Goal: Transaction & Acquisition: Purchase product/service

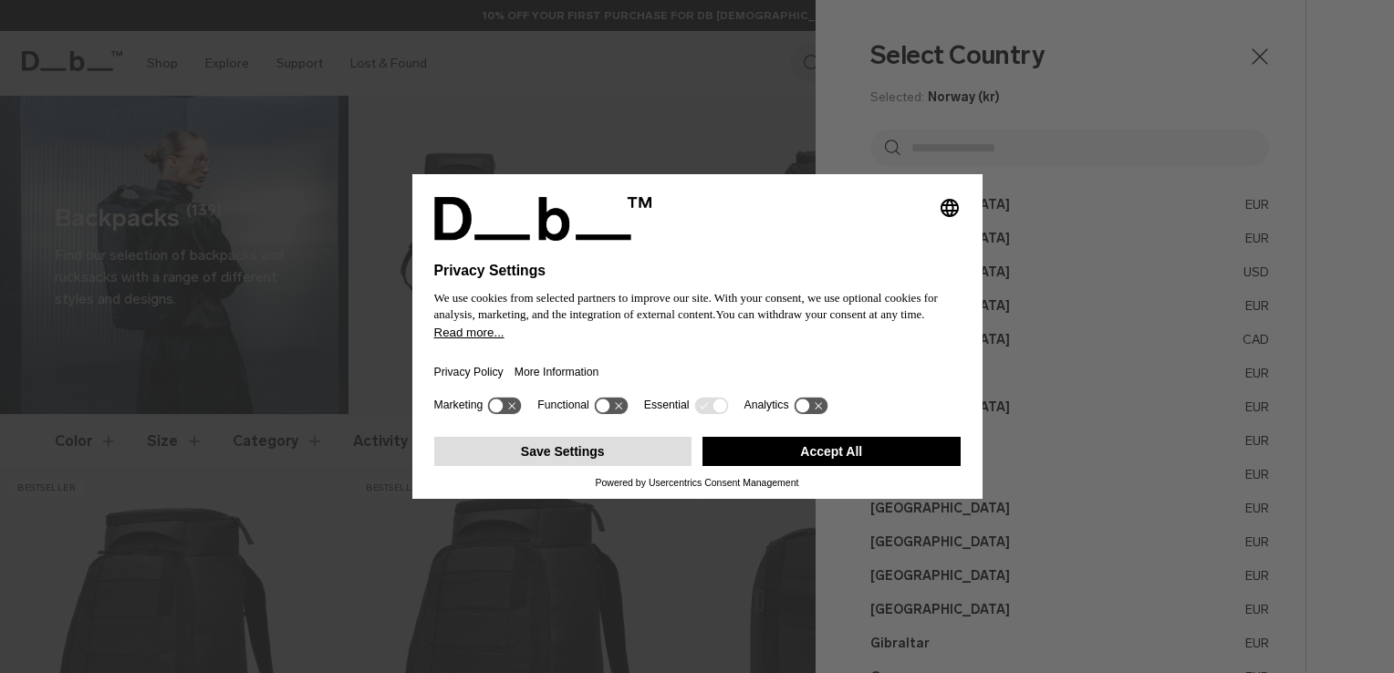
click at [581, 448] on button "Save Settings" at bounding box center [563, 451] width 258 height 29
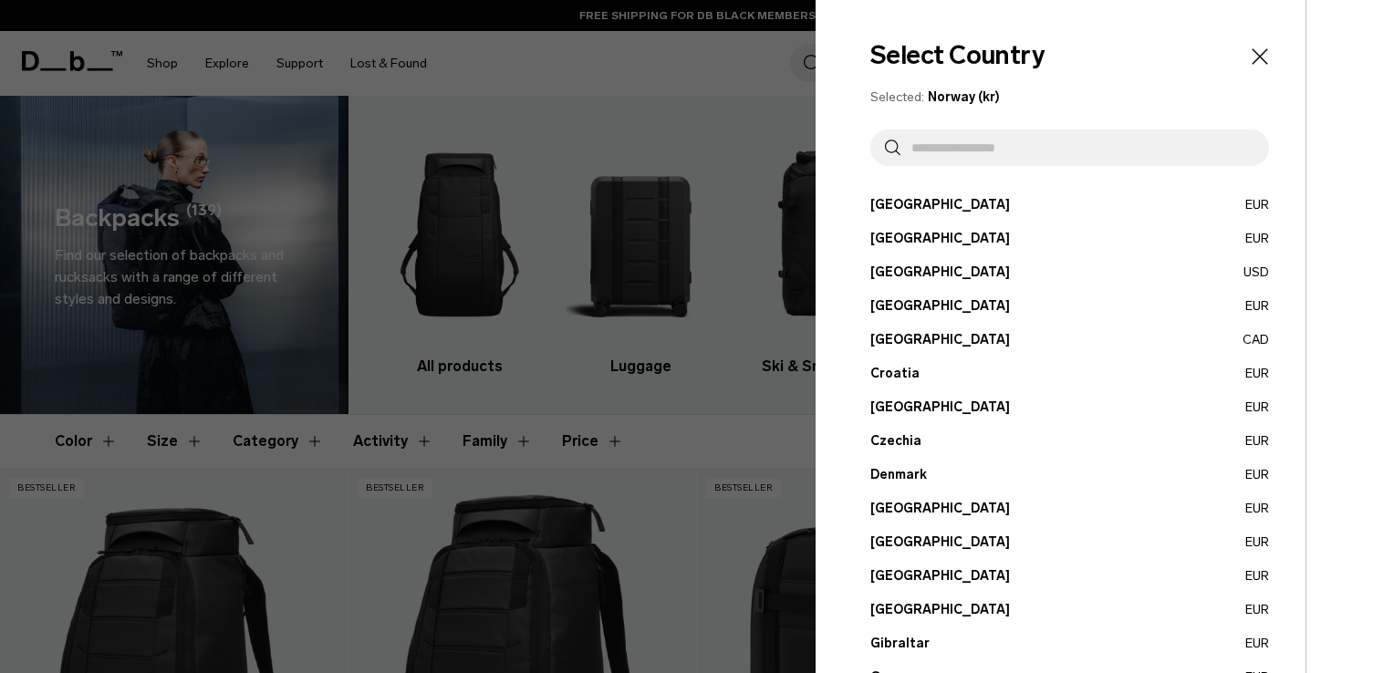
click at [701, 75] on div at bounding box center [697, 336] width 1394 height 673
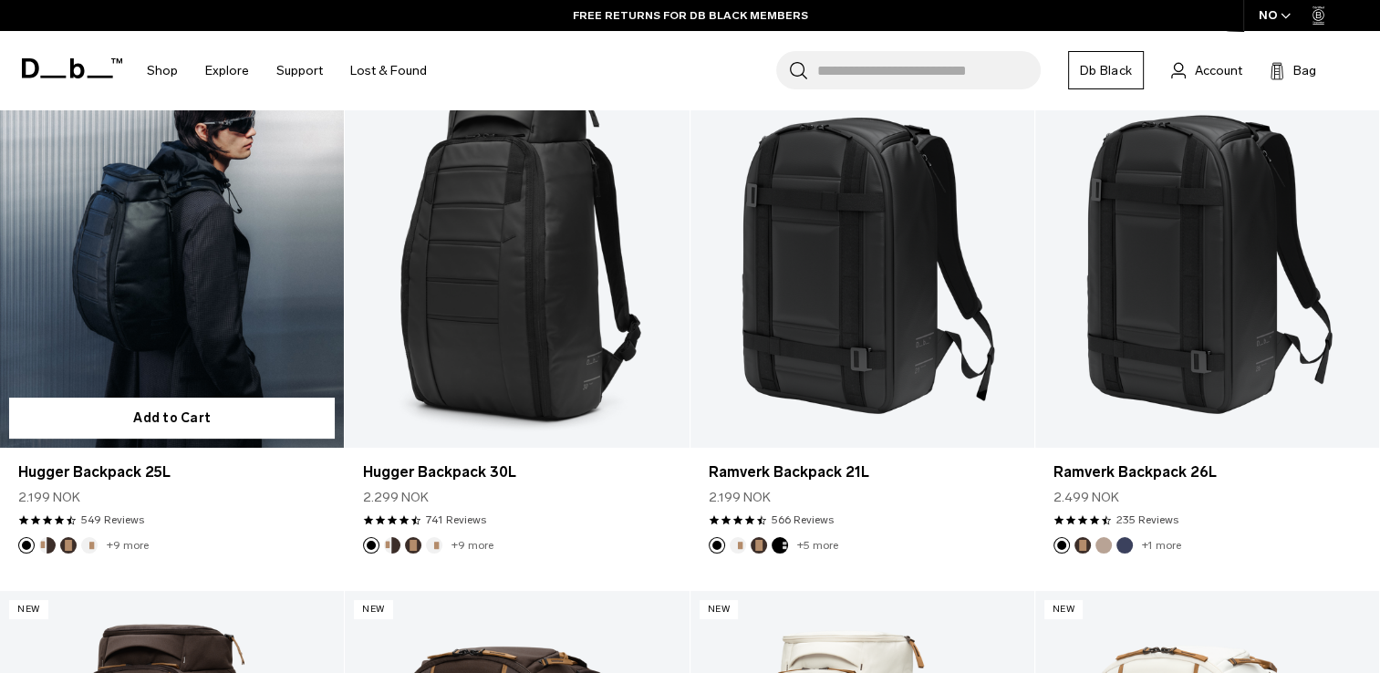
click at [183, 255] on link "Hugger Backpack 25L" at bounding box center [172, 257] width 344 height 382
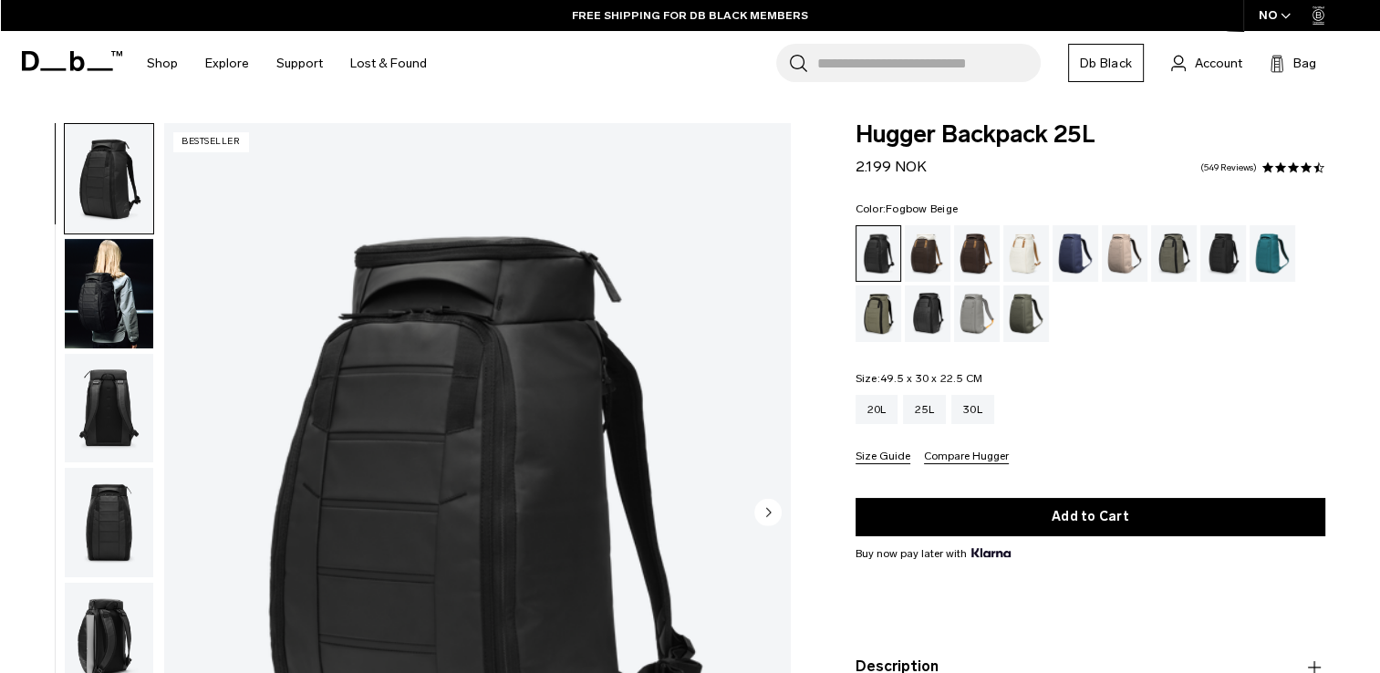
click at [1119, 256] on div "Fogbow Beige" at bounding box center [1125, 253] width 47 height 57
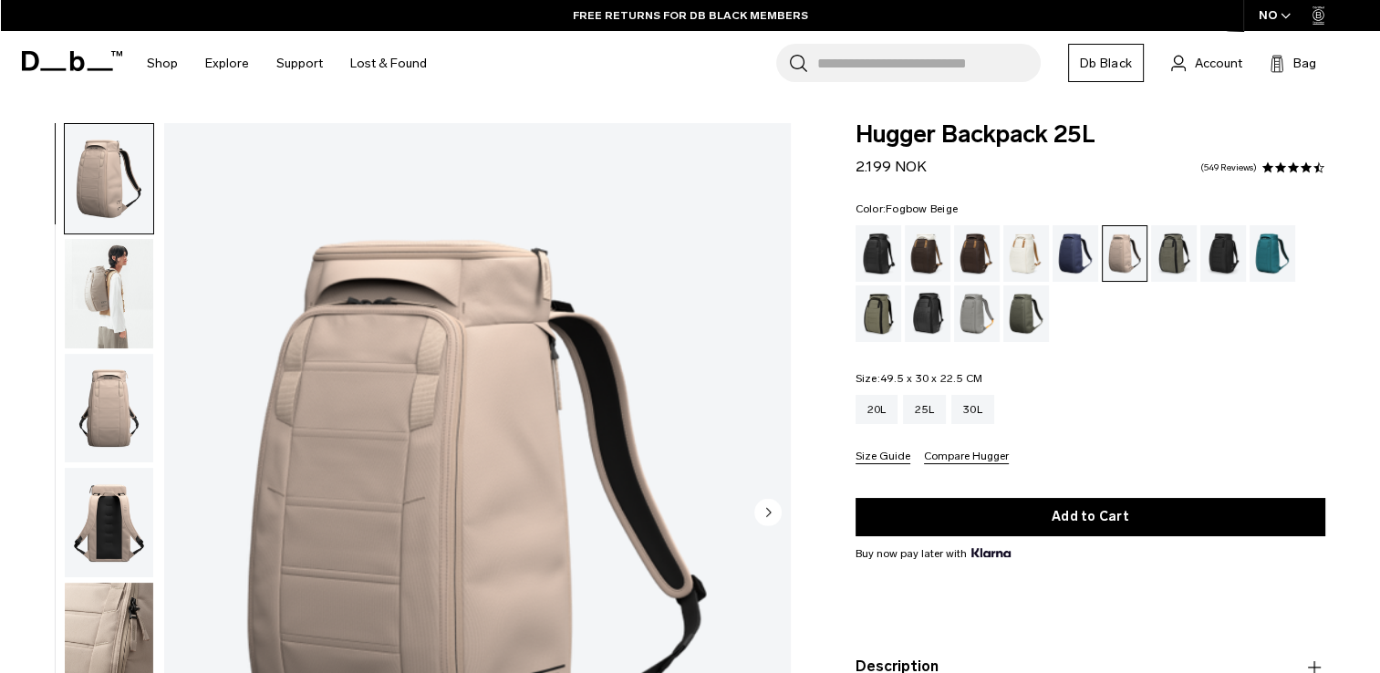
click at [115, 296] on img "button" at bounding box center [109, 293] width 88 height 109
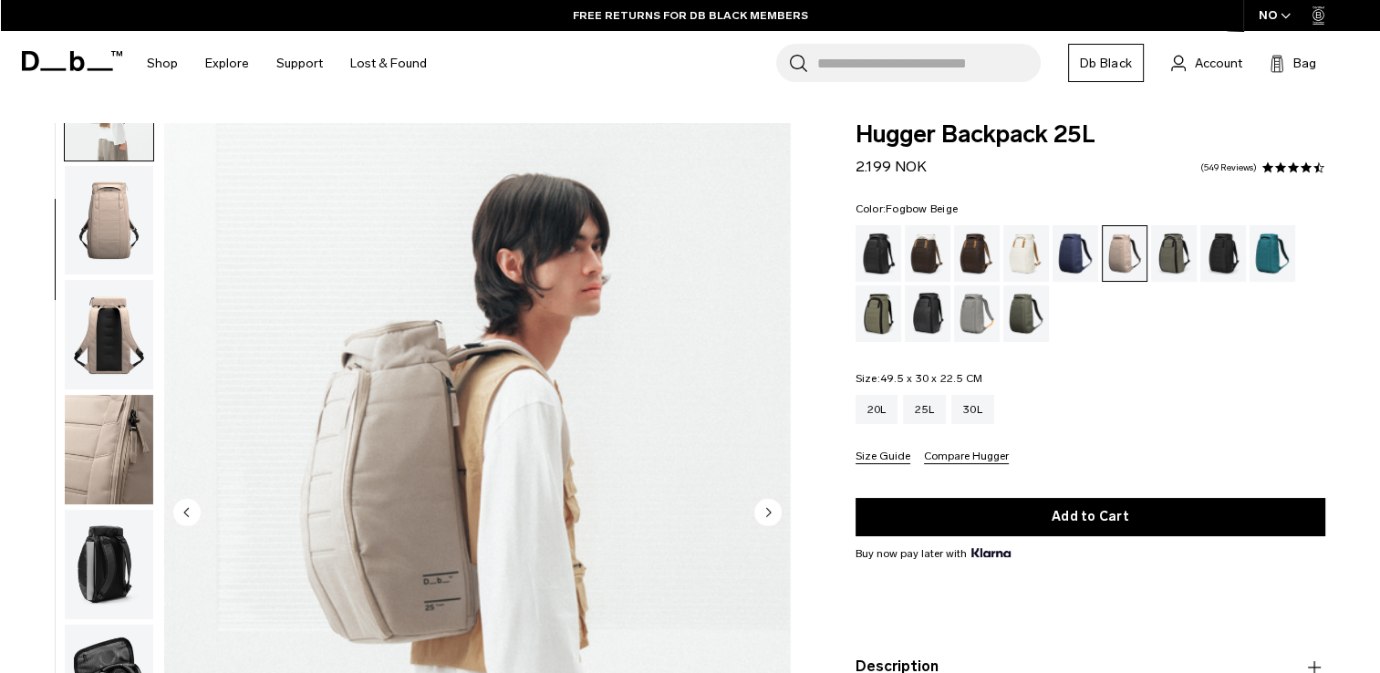
scroll to position [224, 0]
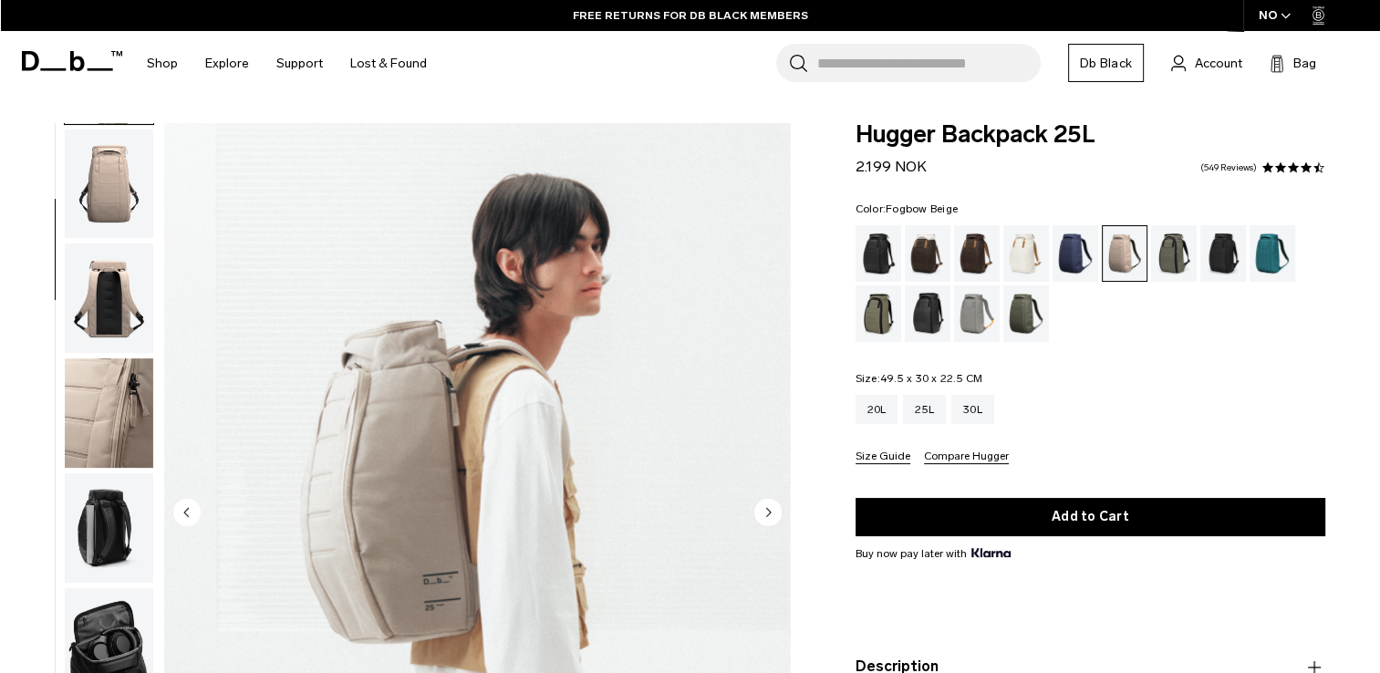
click at [1328, 381] on div "Hugger Backpack 25L 2.199 NOK 4.5 star rating 549 Reviews Color: Fogbow Beige O…" at bounding box center [1090, 476] width 579 height 706
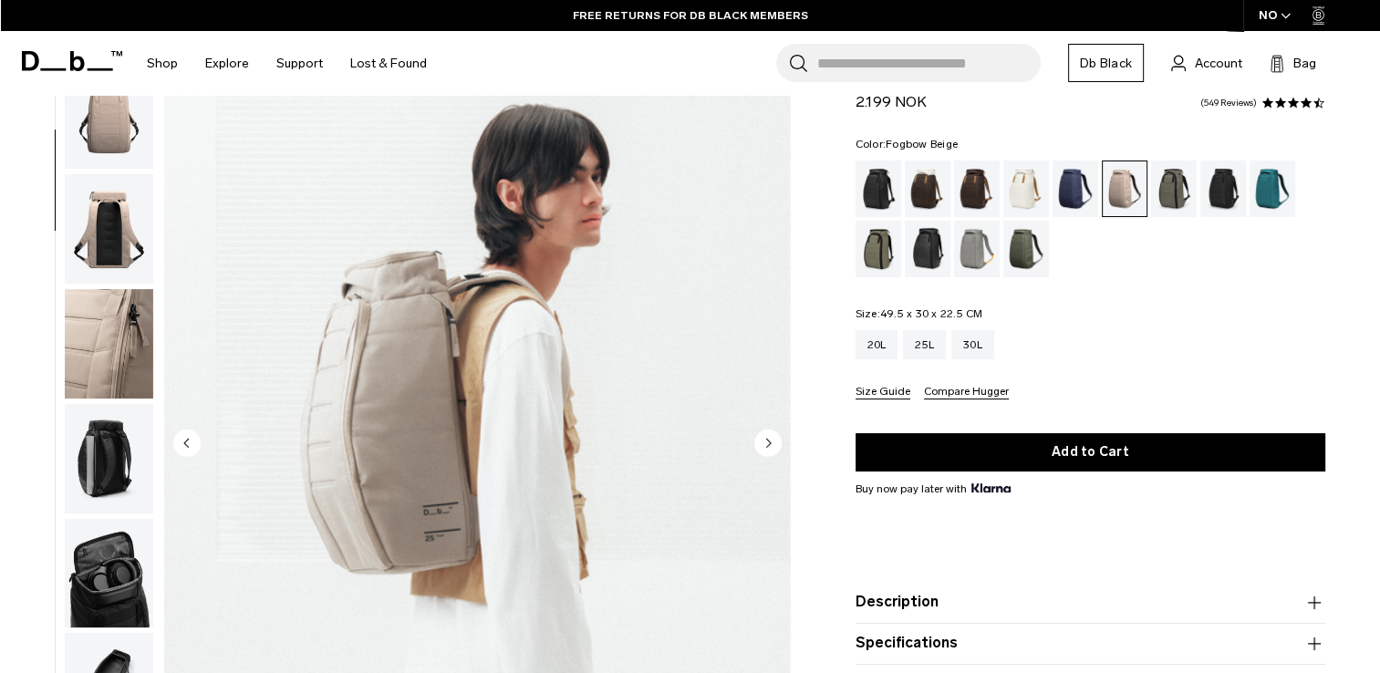
scroll to position [73, 0]
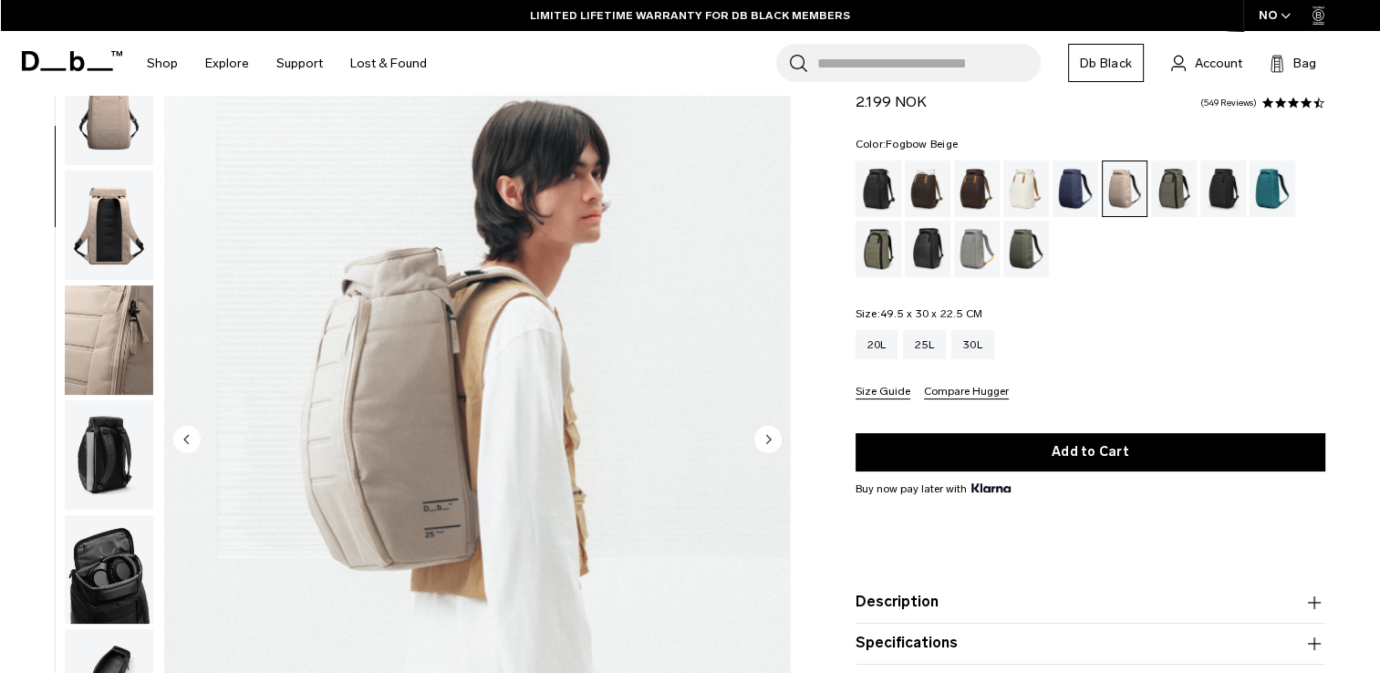
click at [764, 434] on circle "Next slide" at bounding box center [767, 438] width 27 height 27
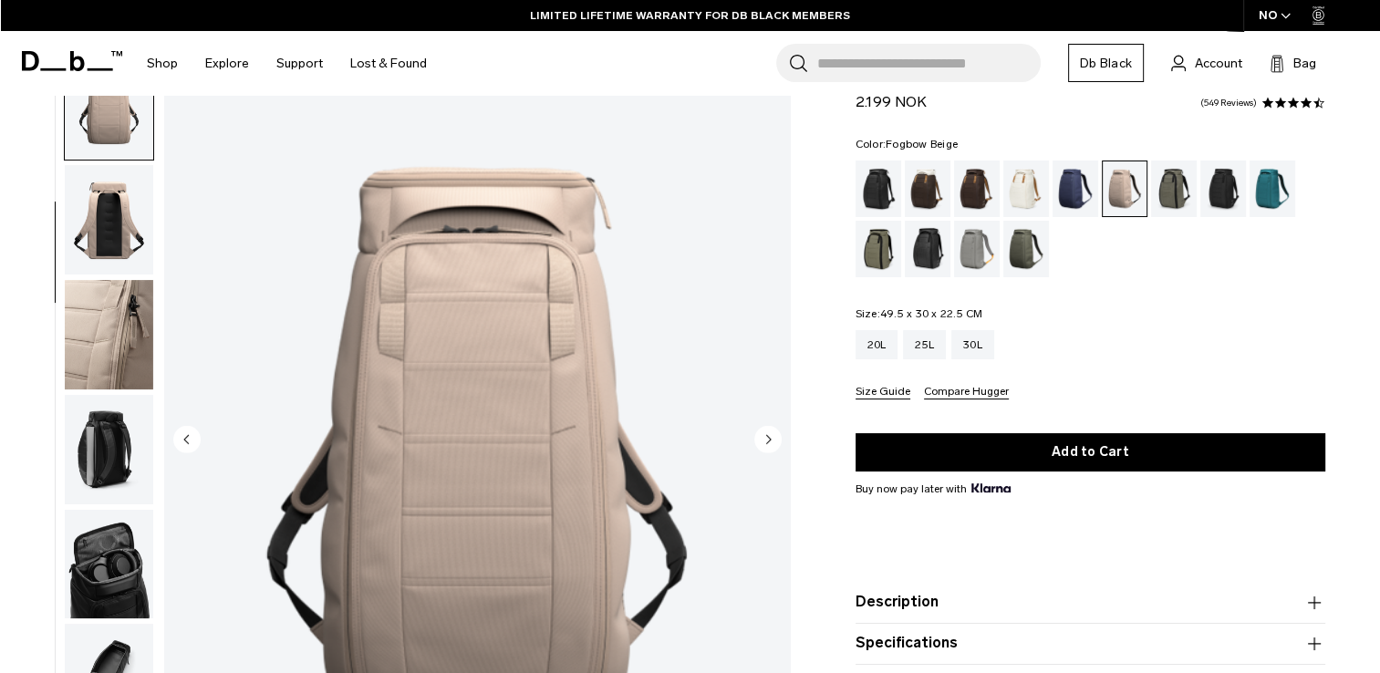
click at [764, 434] on circle "Next slide" at bounding box center [767, 438] width 27 height 27
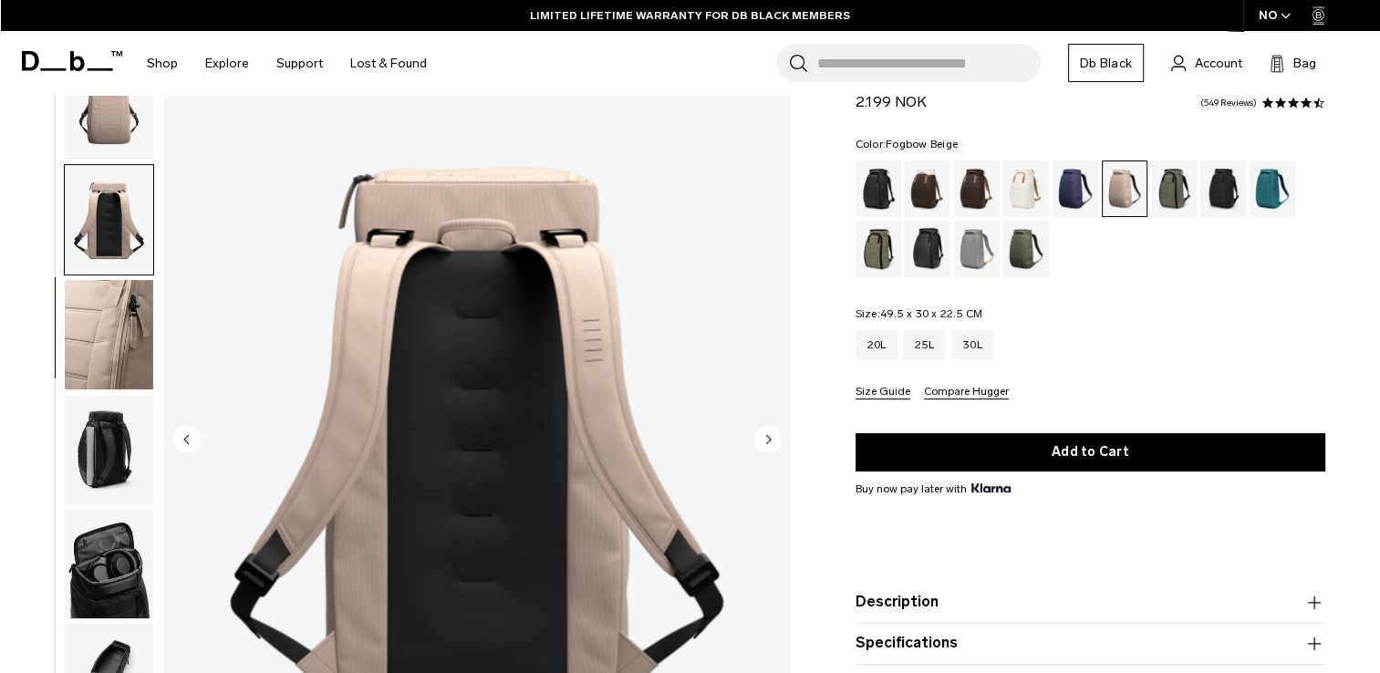
scroll to position [345, 0]
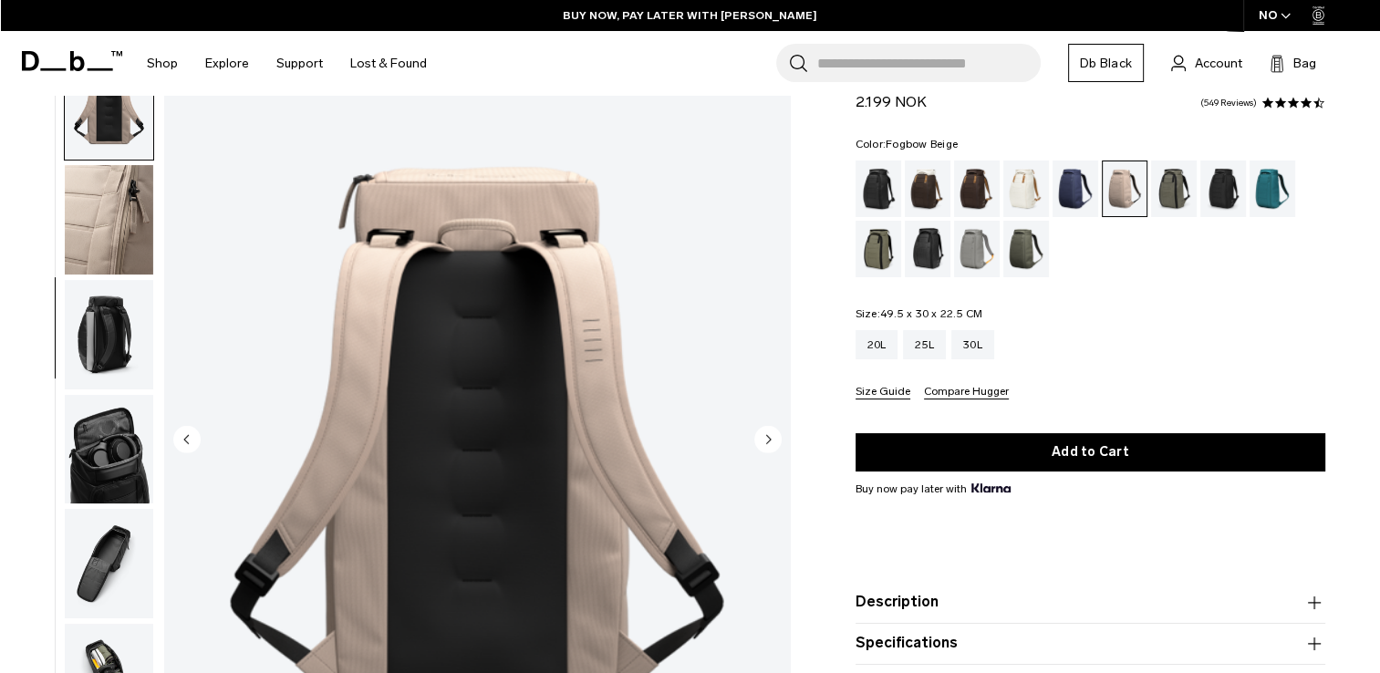
click at [764, 434] on circle "Next slide" at bounding box center [767, 438] width 27 height 27
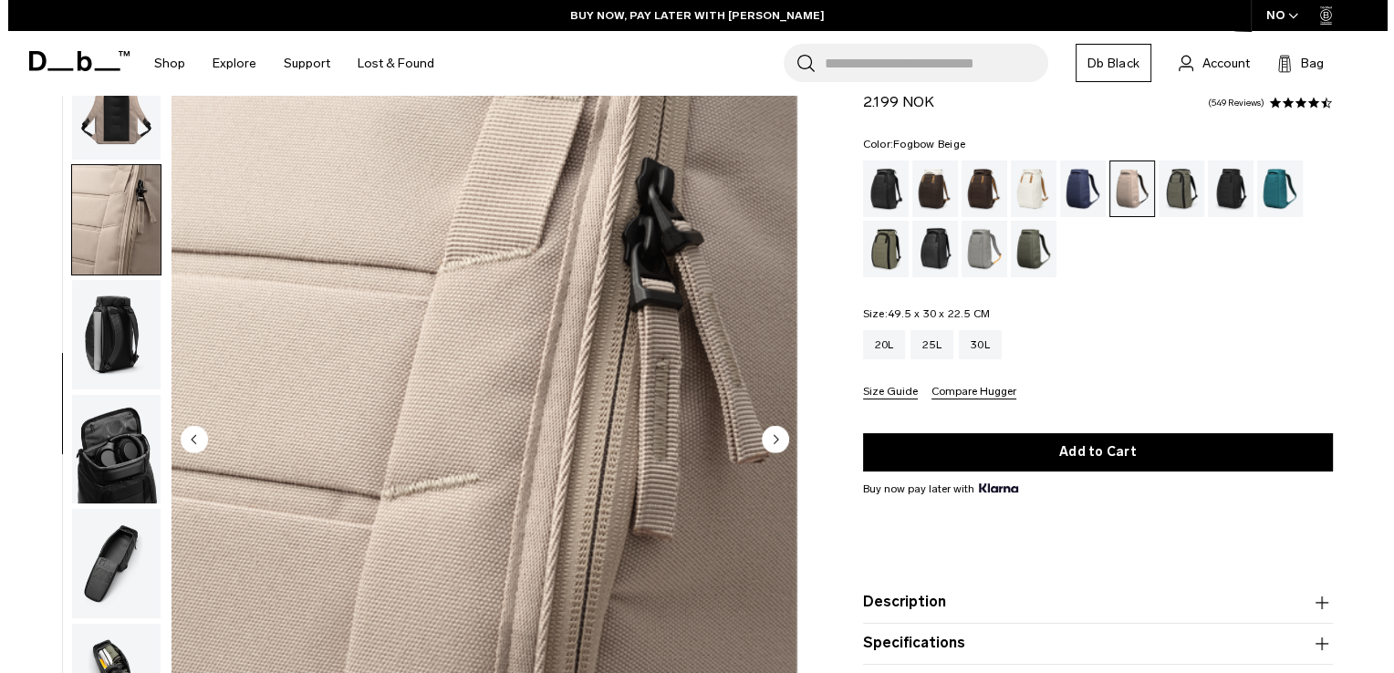
scroll to position [363, 0]
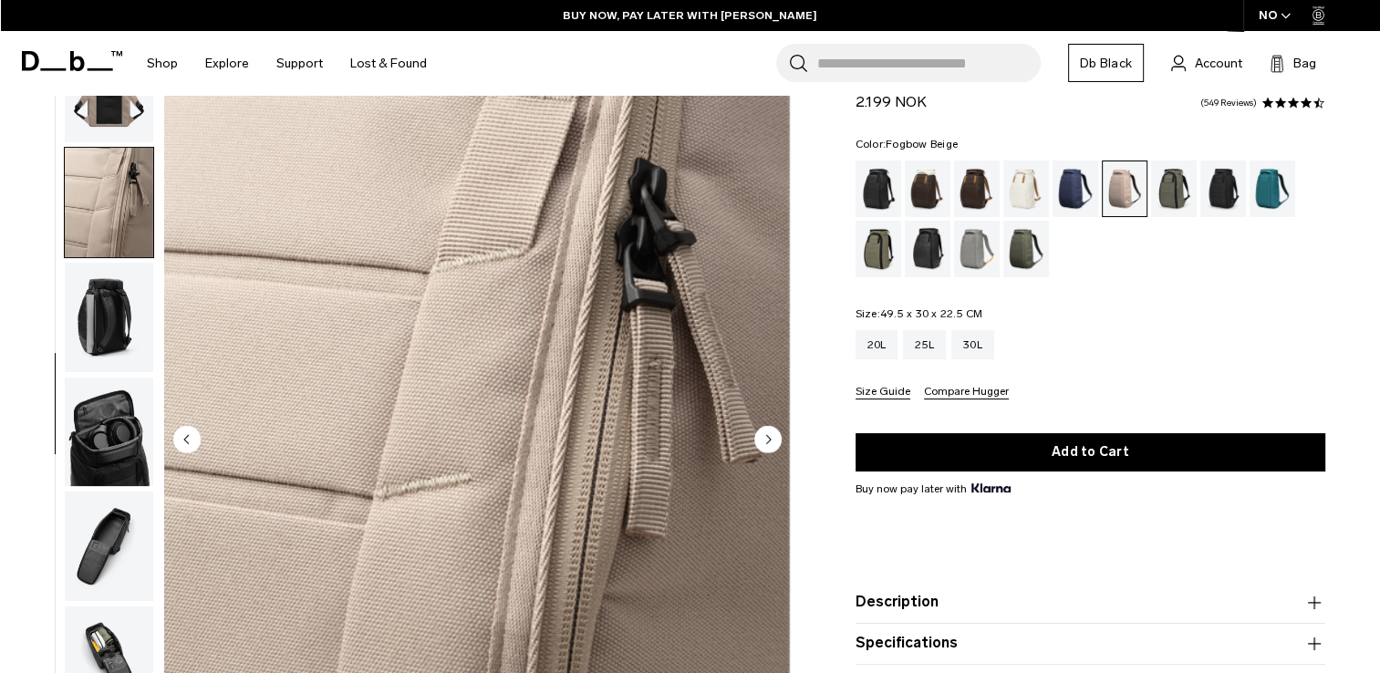
click at [764, 434] on circle "Next slide" at bounding box center [767, 438] width 27 height 27
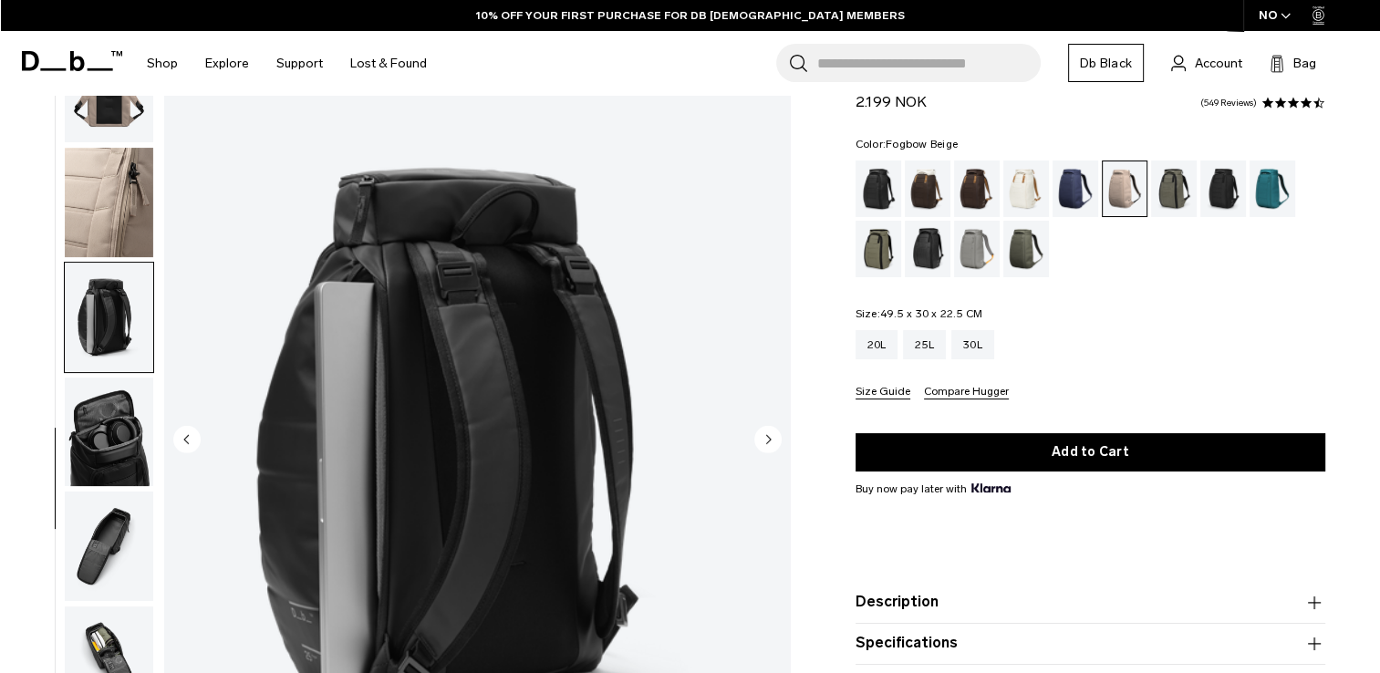
click at [764, 434] on circle "Next slide" at bounding box center [767, 438] width 27 height 27
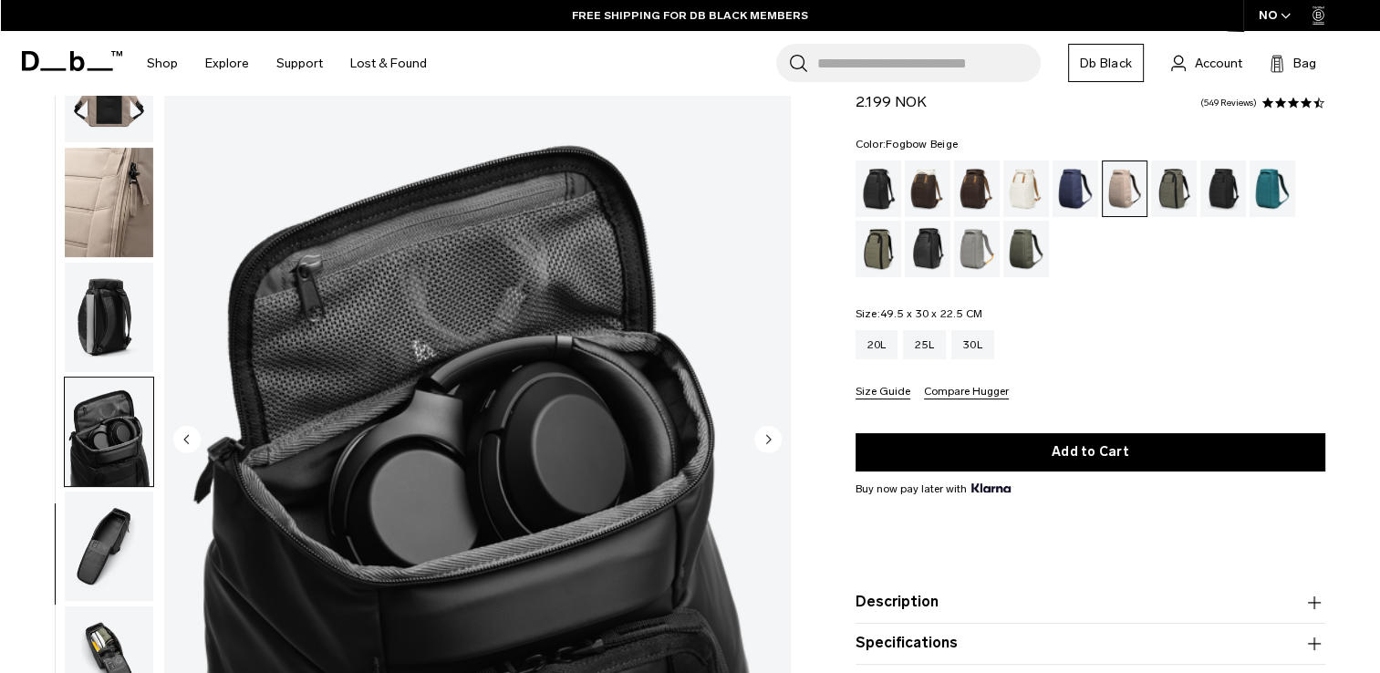
click at [764, 434] on circle "Next slide" at bounding box center [767, 438] width 27 height 27
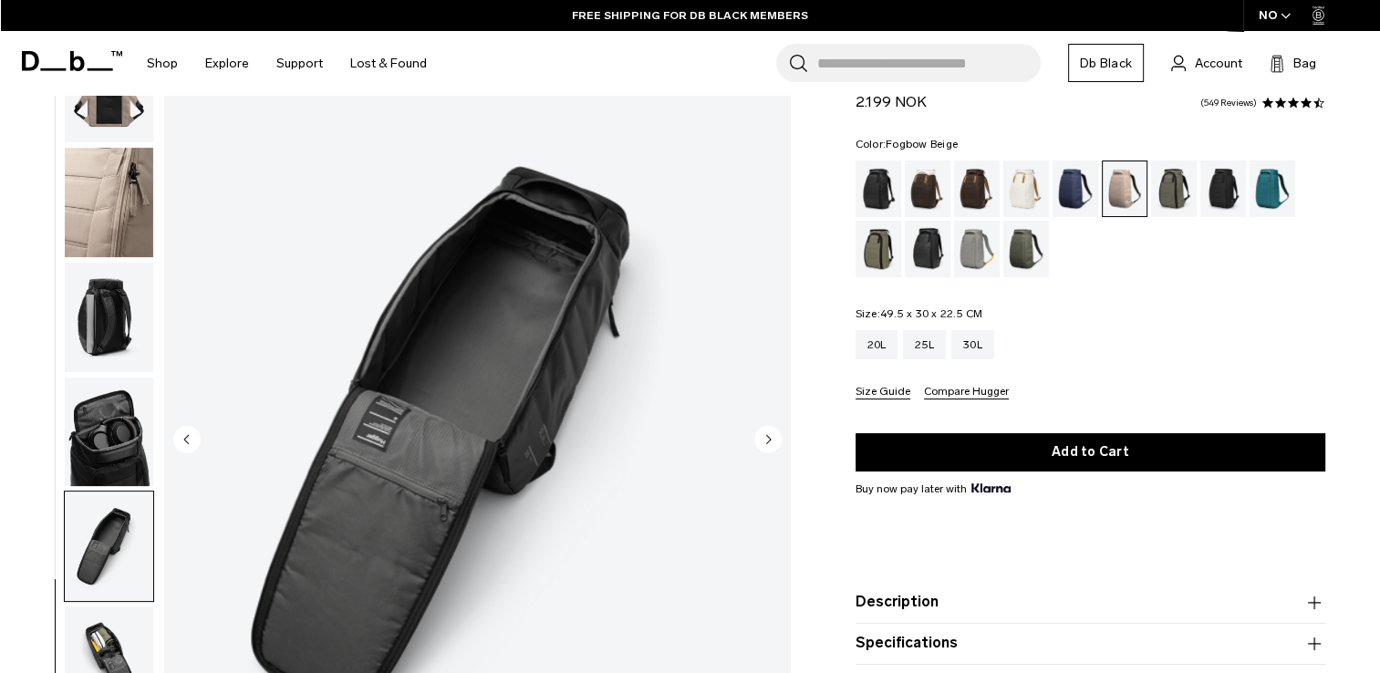
click at [764, 434] on circle "Next slide" at bounding box center [767, 438] width 27 height 27
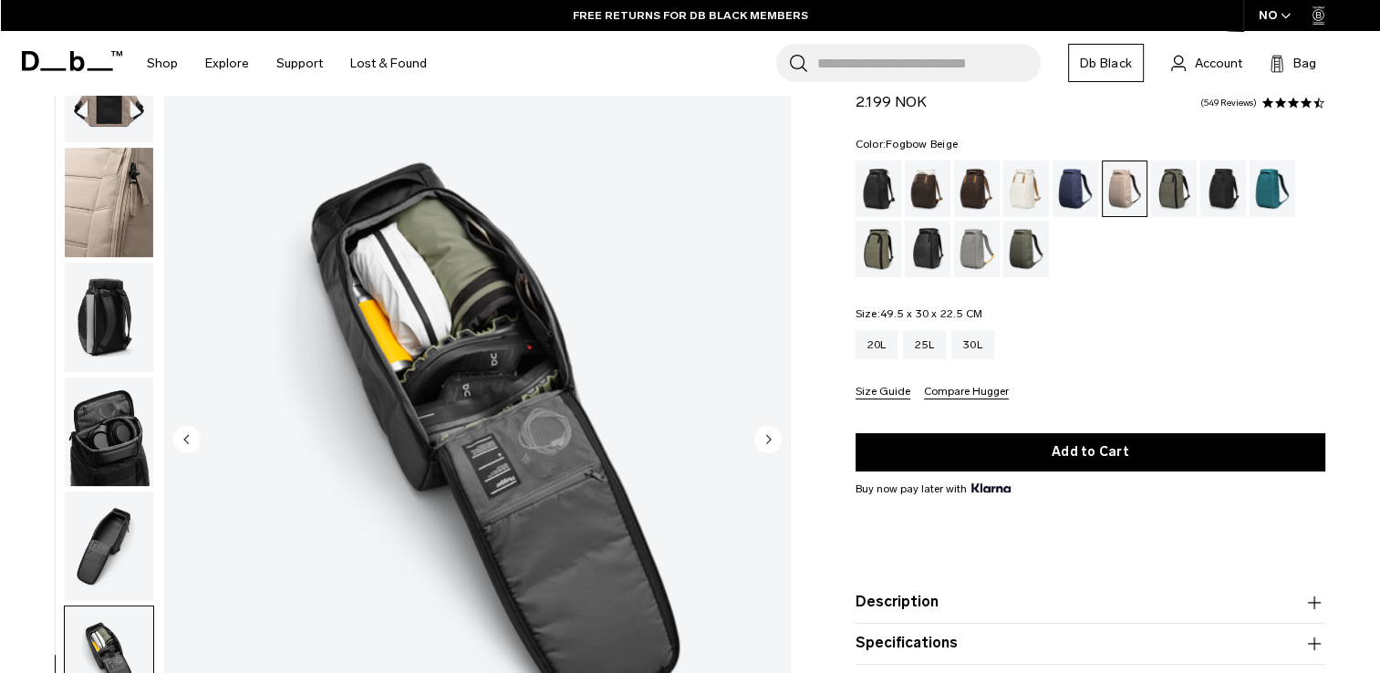
click at [764, 434] on circle "Next slide" at bounding box center [767, 438] width 27 height 27
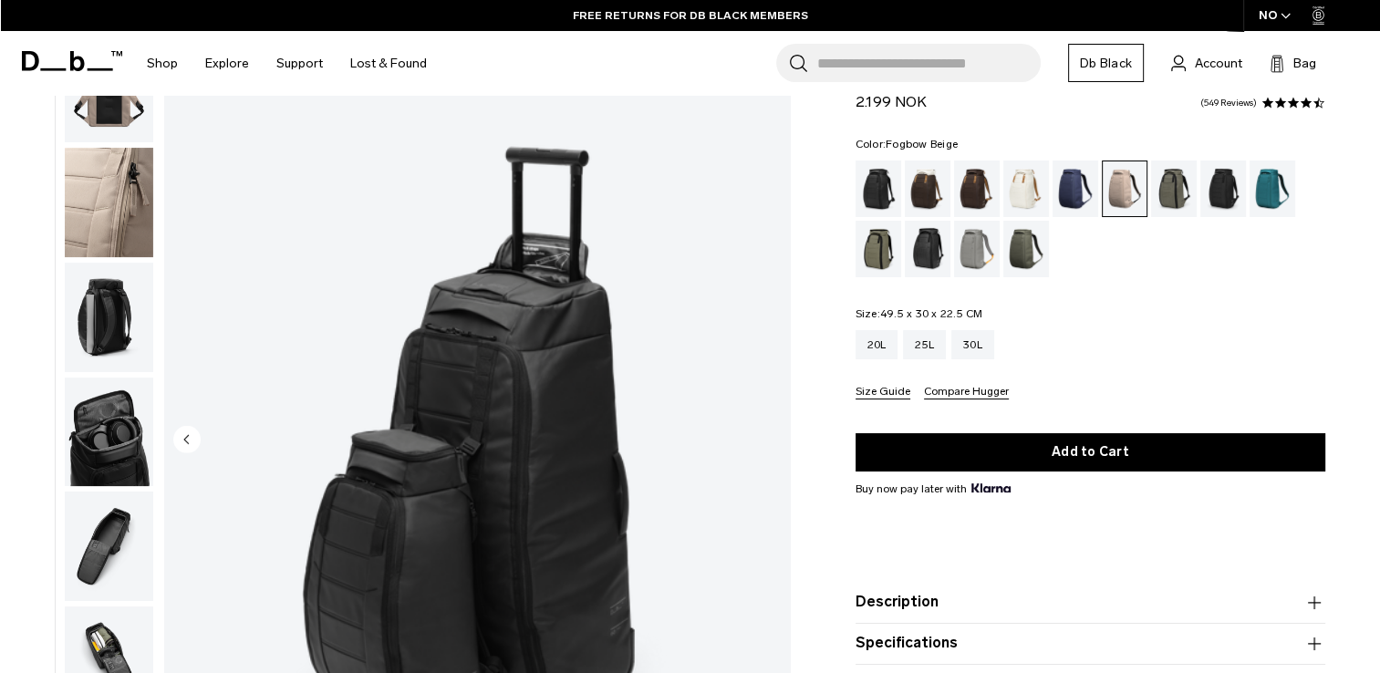
click at [764, 434] on img "10 / 10" at bounding box center [477, 441] width 626 height 782
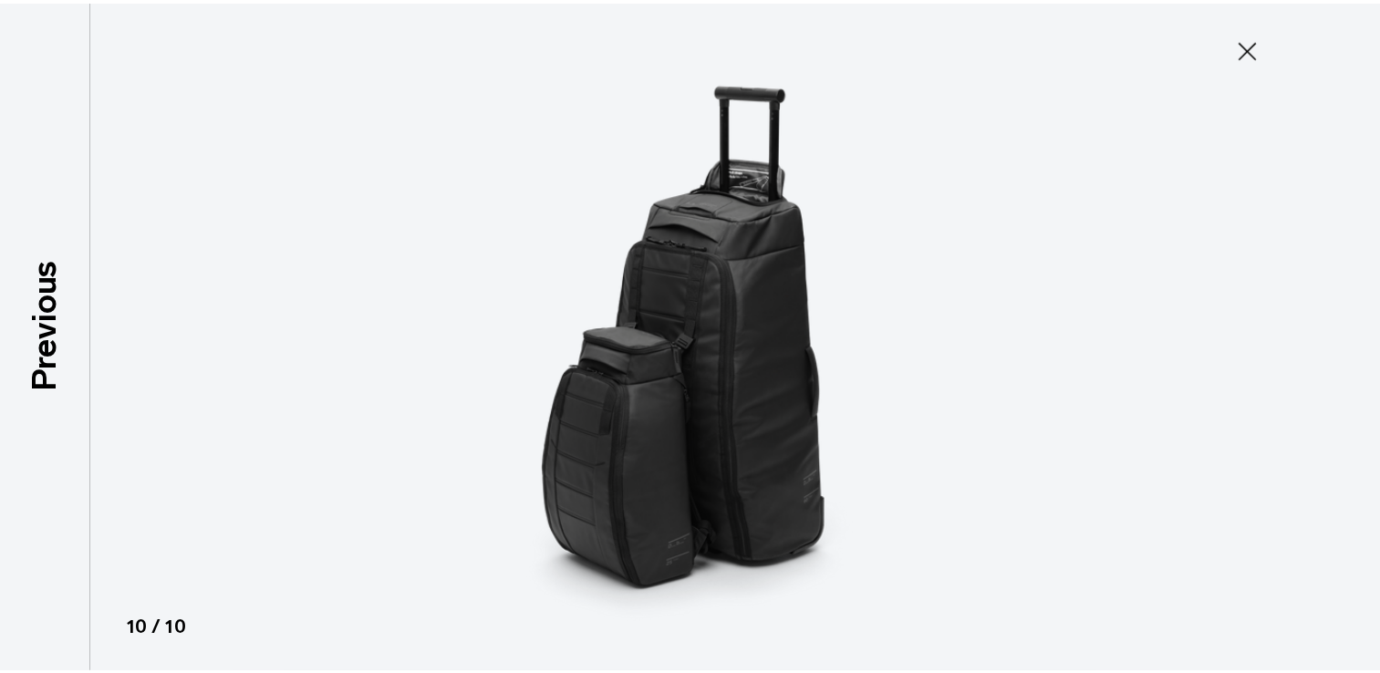
scroll to position [353, 0]
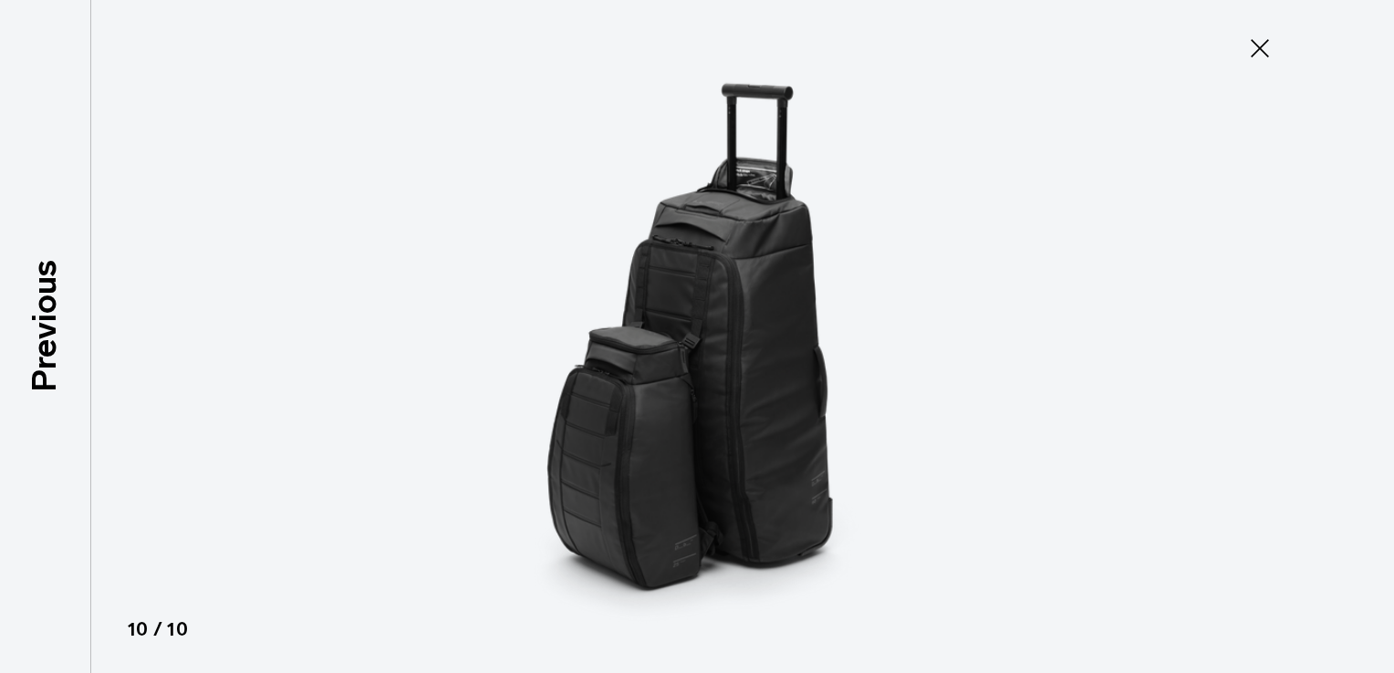
click at [1268, 47] on icon at bounding box center [1259, 48] width 29 height 29
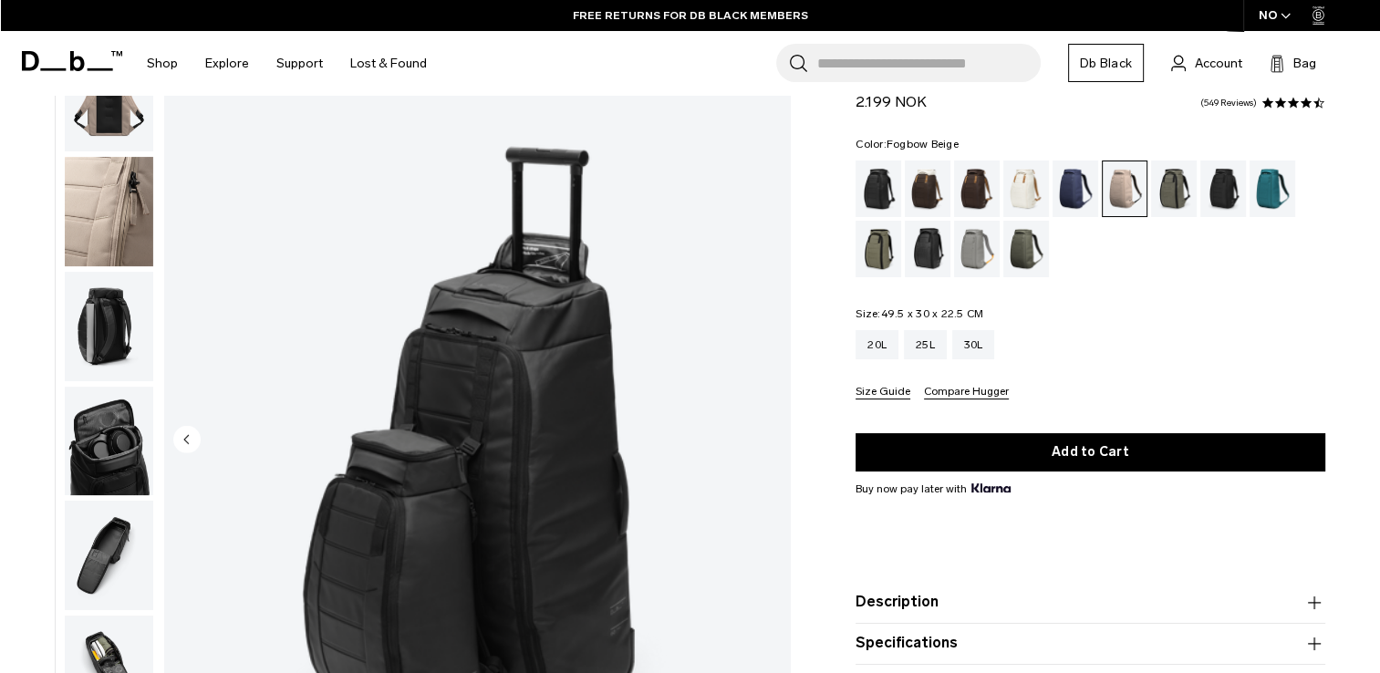
scroll to position [363, 0]
